Goal: Task Accomplishment & Management: Use online tool/utility

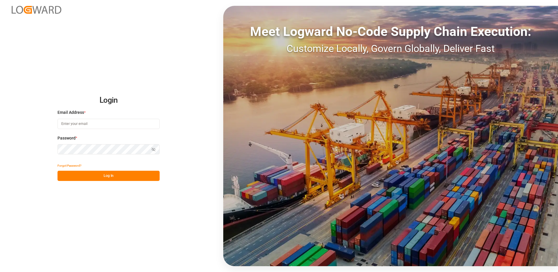
type input "[EMAIL_ADDRESS][DOMAIN_NAME]"
click at [107, 176] on button "Log In" at bounding box center [109, 176] width 102 height 10
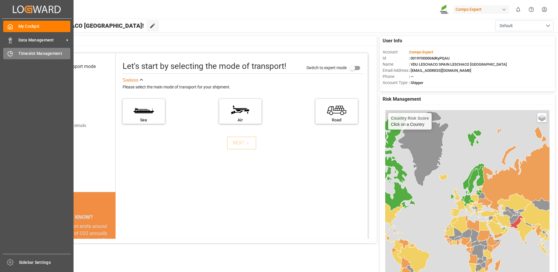
click at [29, 52] on span "Timeslot Management" at bounding box center [44, 54] width 52 height 6
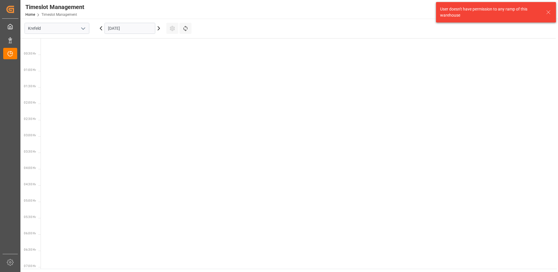
scroll to position [270, 0]
click at [60, 32] on input "Krefeld" at bounding box center [57, 28] width 65 height 11
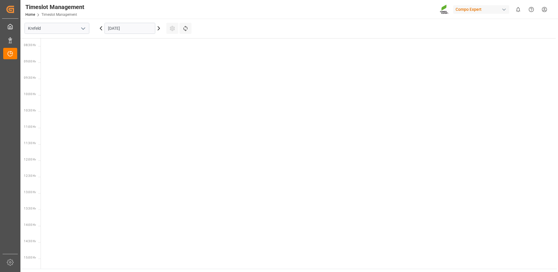
click at [83, 28] on icon "open menu" at bounding box center [83, 28] width 7 height 7
click at [55, 69] on div "La Vall d [PERSON_NAME]" at bounding box center [57, 67] width 64 height 13
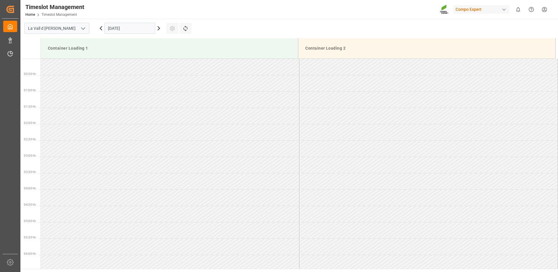
scroll to position [290, 0]
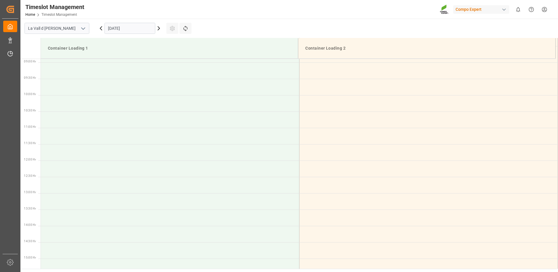
click at [125, 27] on input "[DATE]" at bounding box center [130, 28] width 51 height 11
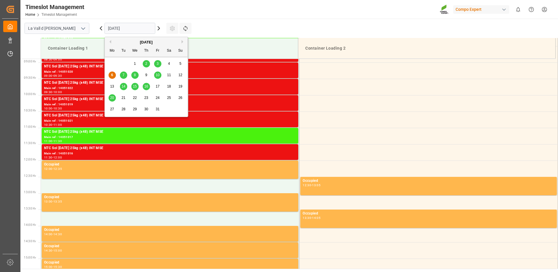
click at [111, 74] on div "6" at bounding box center [112, 75] width 7 height 7
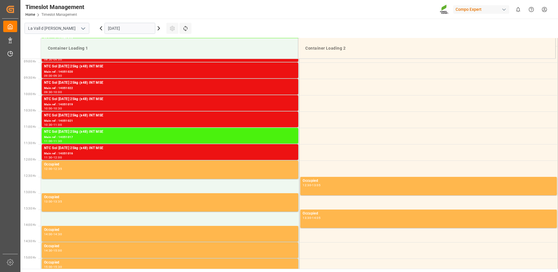
click at [123, 27] on input "[DATE]" at bounding box center [130, 28] width 51 height 11
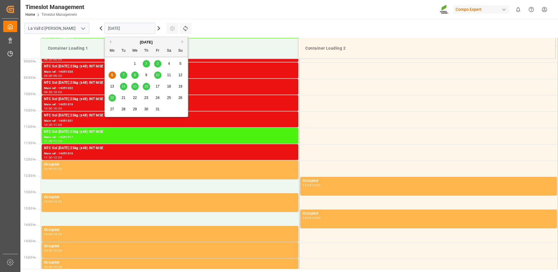
click at [123, 74] on span "7" at bounding box center [124, 75] width 2 height 4
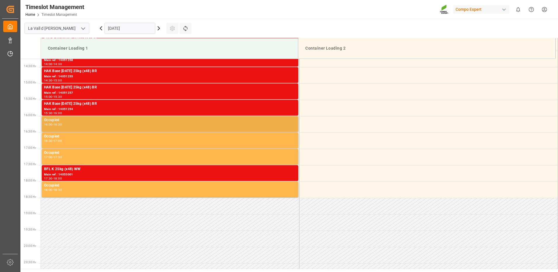
scroll to position [320, 0]
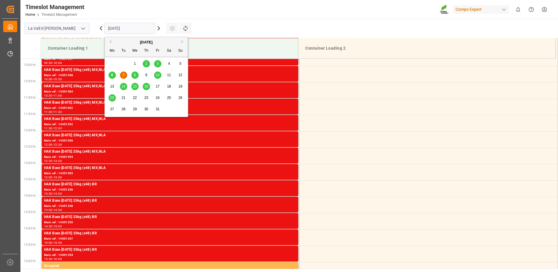
click at [141, 26] on input "[DATE]" at bounding box center [130, 28] width 51 height 11
click at [136, 75] on span "8" at bounding box center [135, 75] width 2 height 4
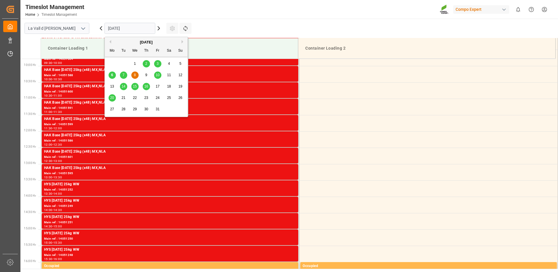
click at [137, 27] on input "[DATE]" at bounding box center [130, 28] width 51 height 11
click at [159, 75] on span "10" at bounding box center [158, 75] width 4 height 4
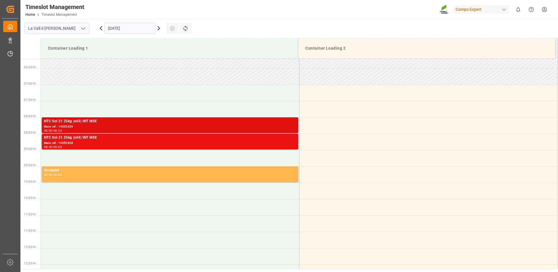
scroll to position [57, 0]
